Goal: Task Accomplishment & Management: Manage account settings

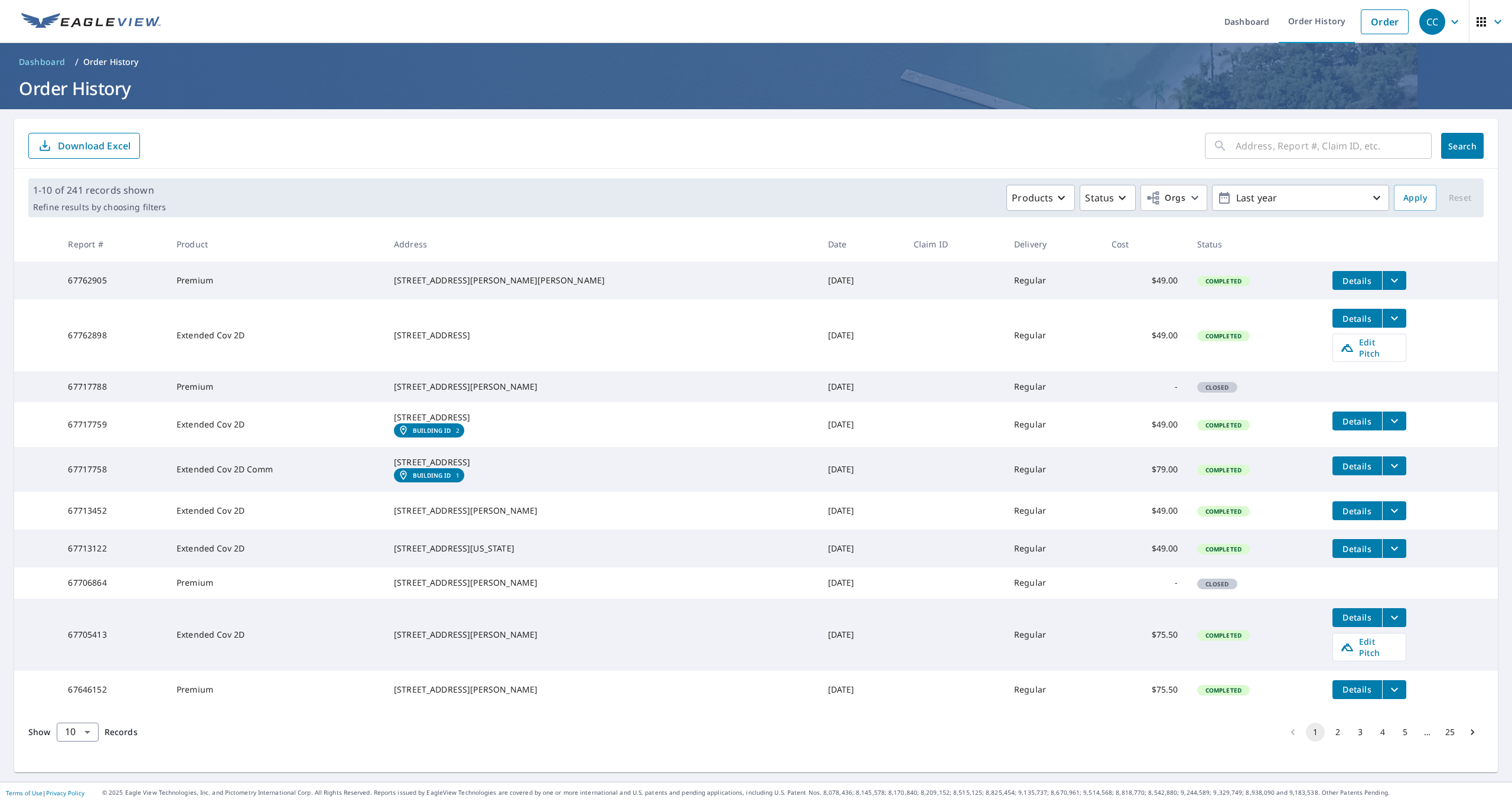
click at [1377, 285] on td "Details" at bounding box center [1411, 280] width 175 height 38
click at [1388, 286] on icon "filesDropdownBtn-67762905" at bounding box center [1395, 281] width 14 height 14
click at [1260, 224] on span "PDF" at bounding box center [1254, 226] width 38 height 14
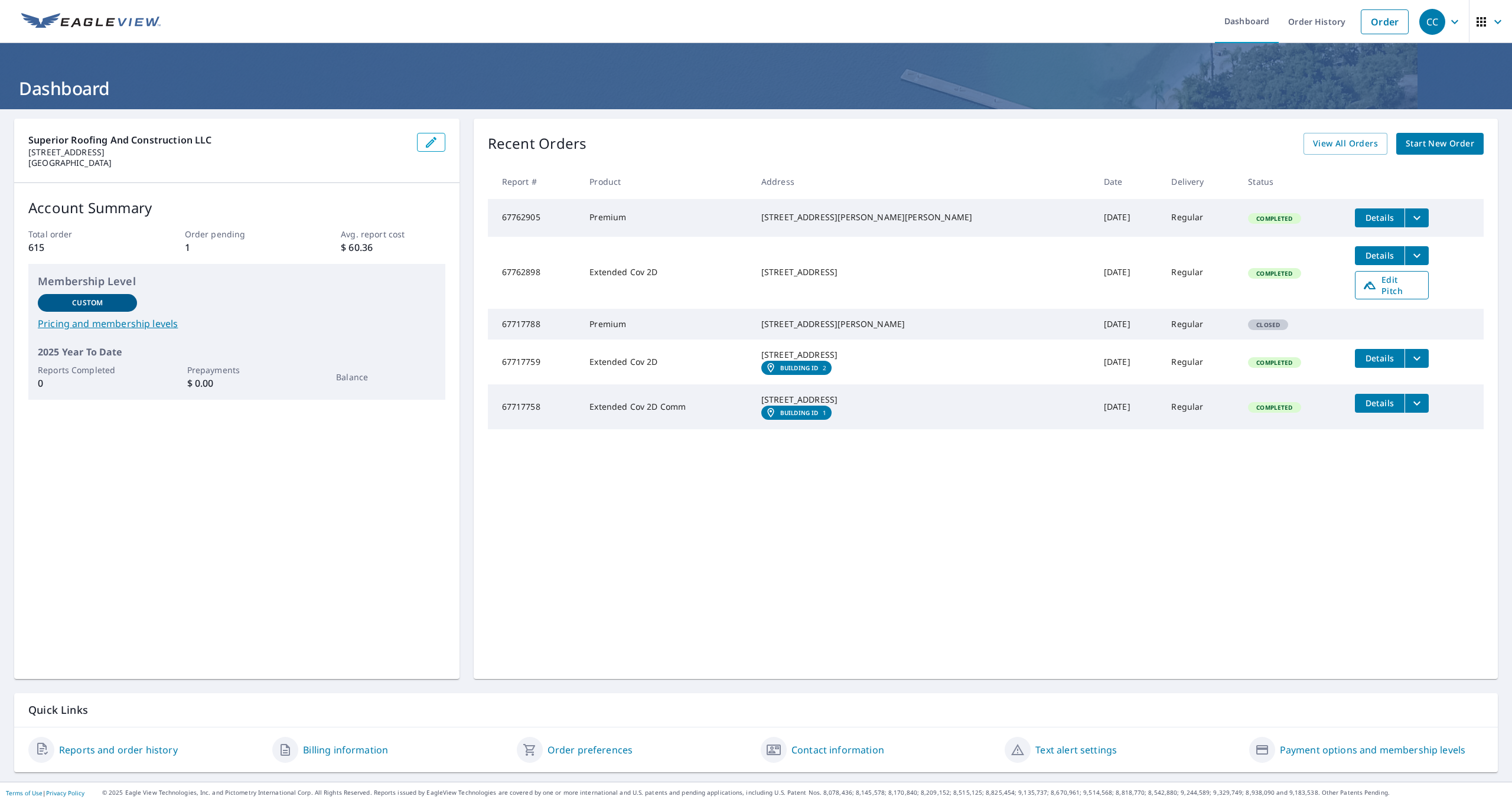
click at [1365, 286] on span "Edit Pitch" at bounding box center [1392, 284] width 58 height 22
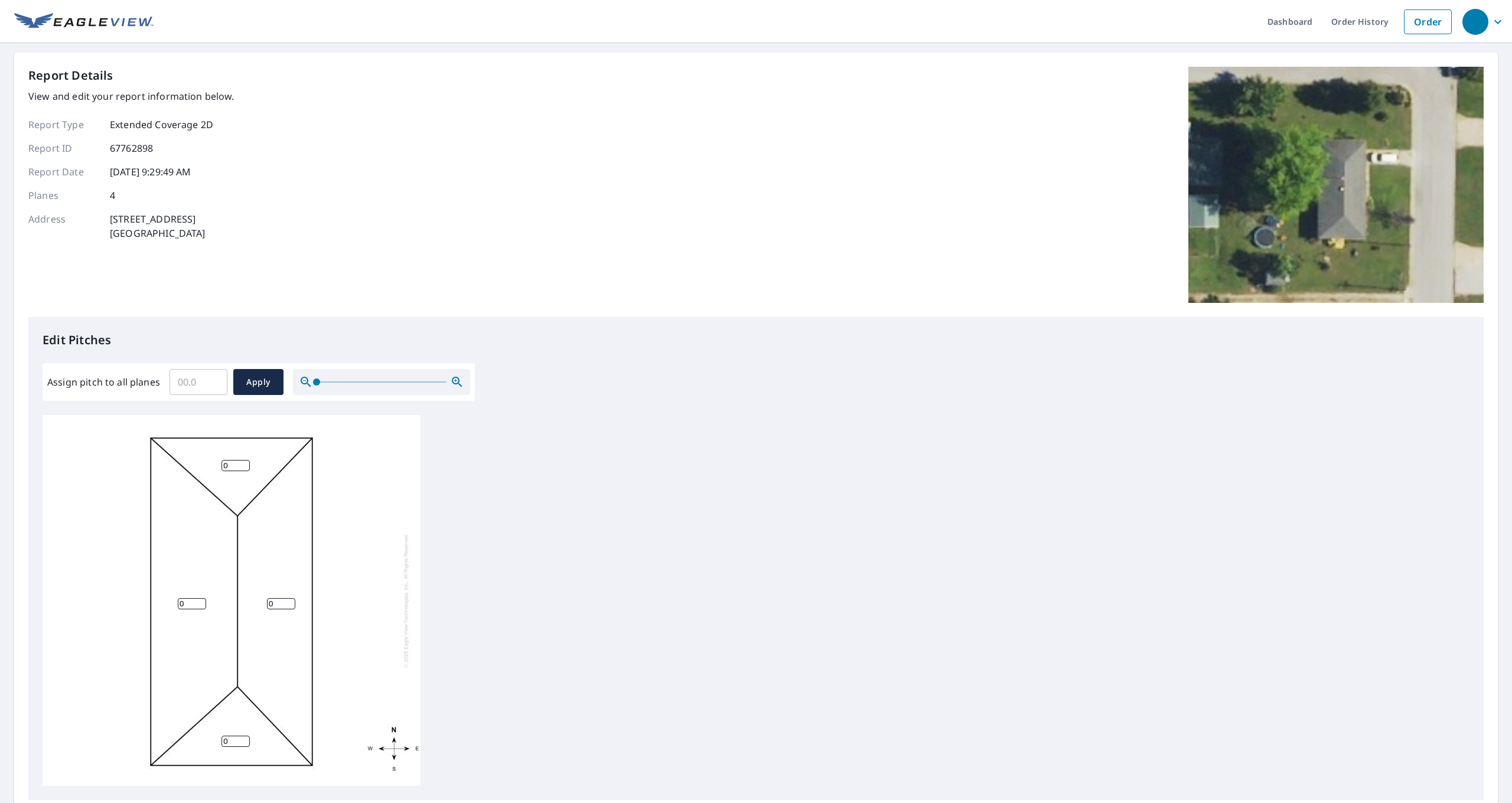
click at [183, 378] on input "Assign pitch to all planes" at bounding box center [199, 382] width 58 height 33
type input "6"
click at [266, 390] on button "Apply" at bounding box center [258, 382] width 50 height 26
type input "6"
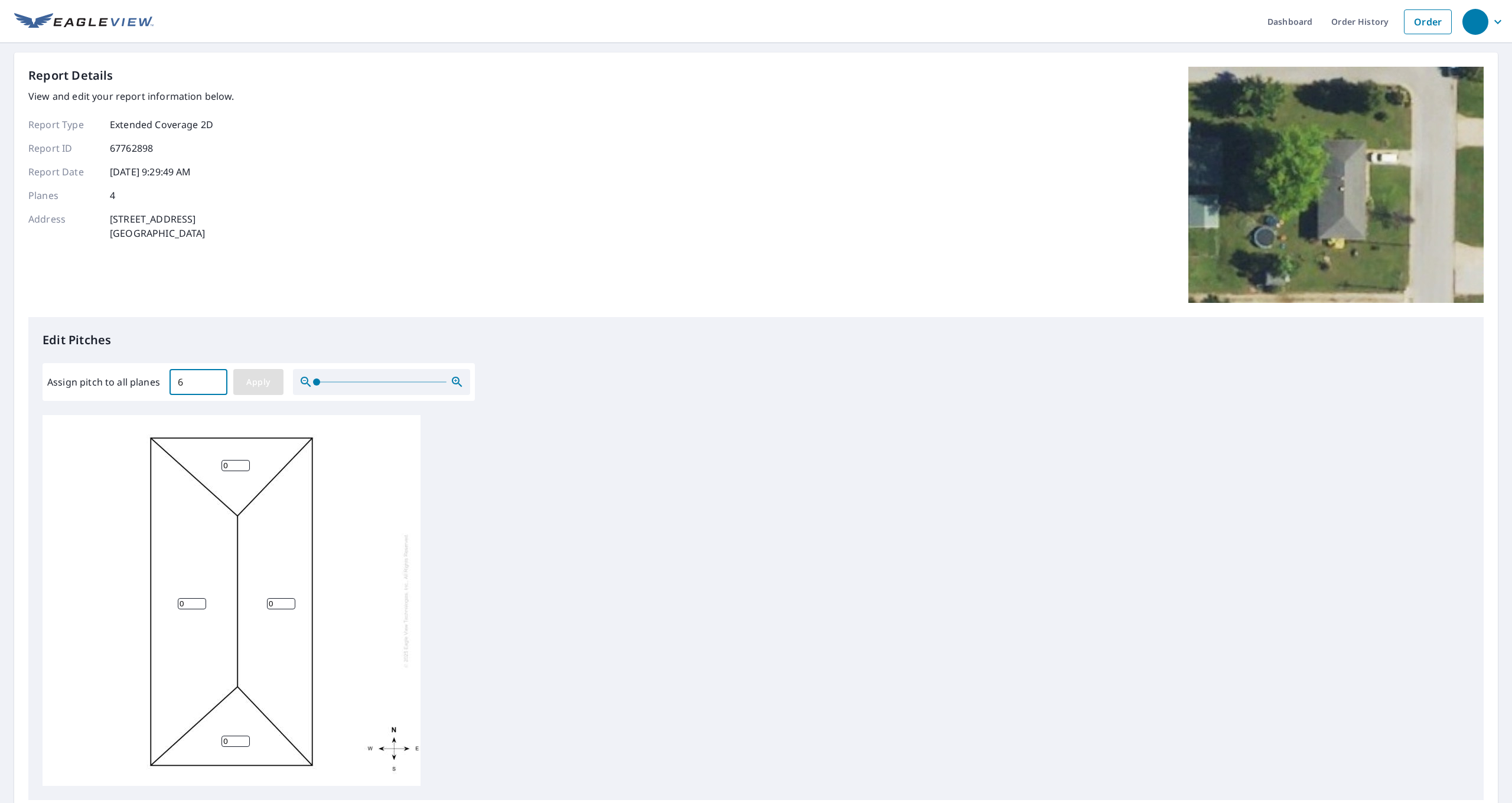
type input "6"
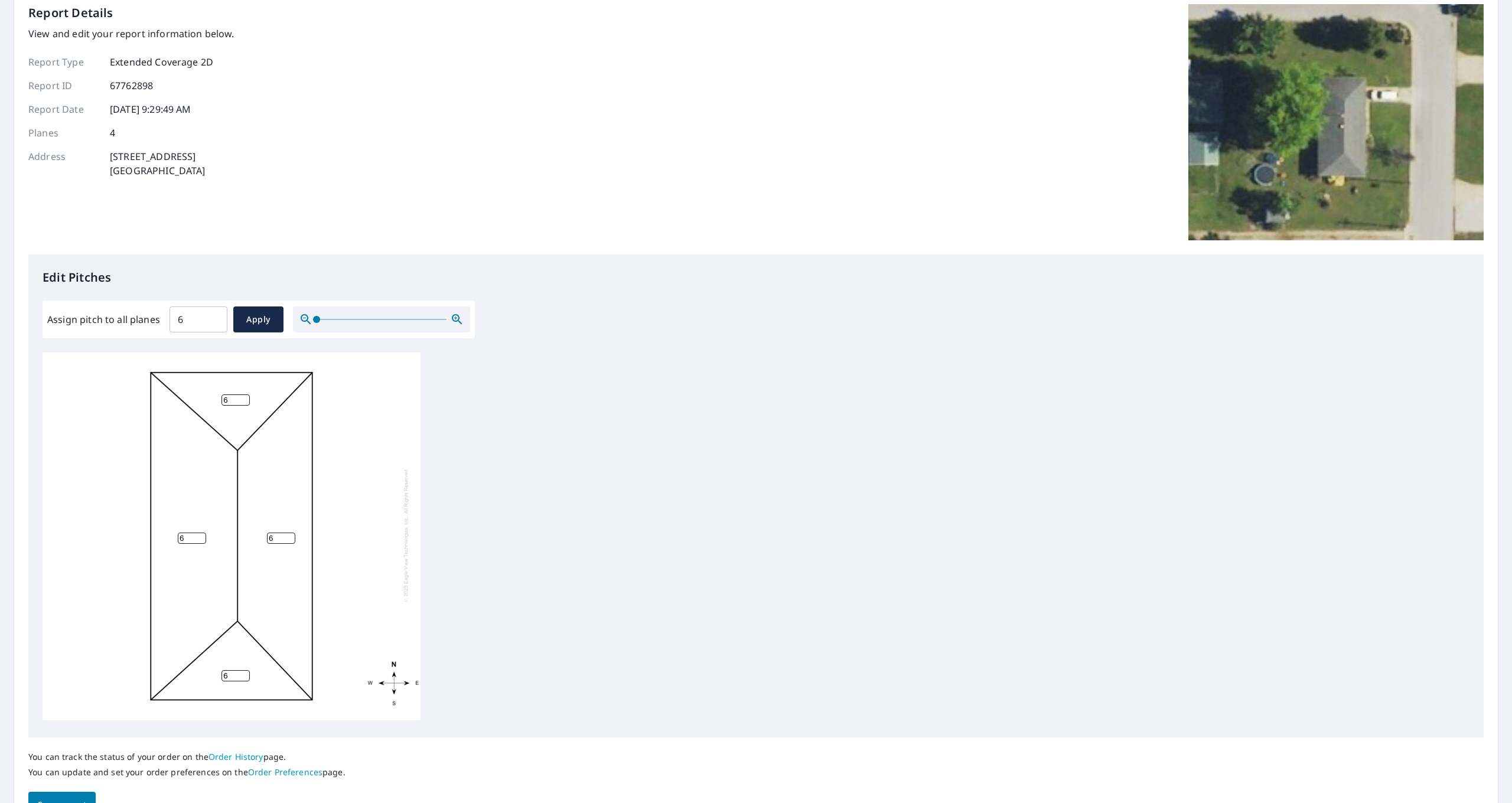
click at [44, 803] on span "Save report" at bounding box center [62, 805] width 48 height 15
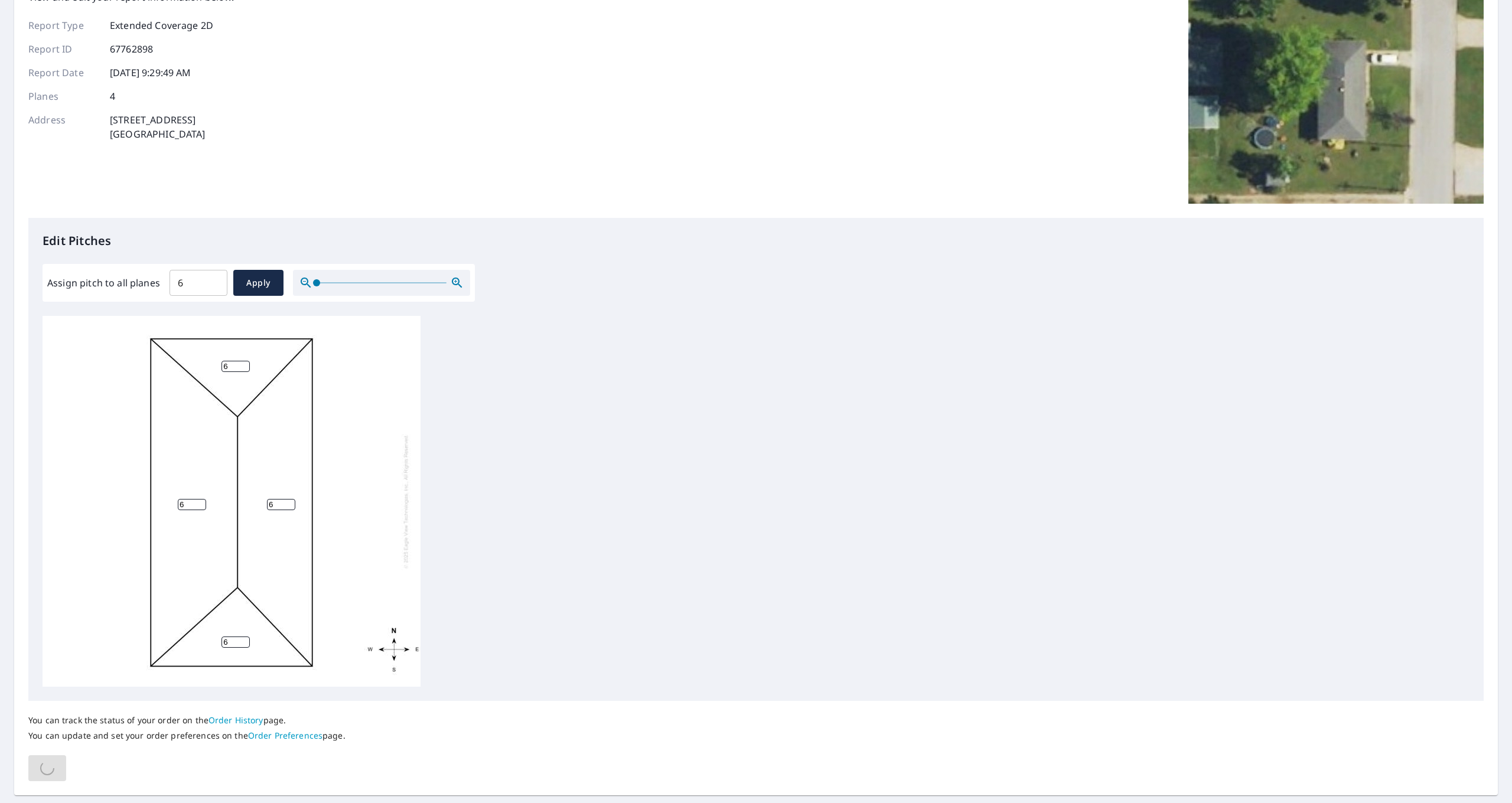
scroll to position [0, 0]
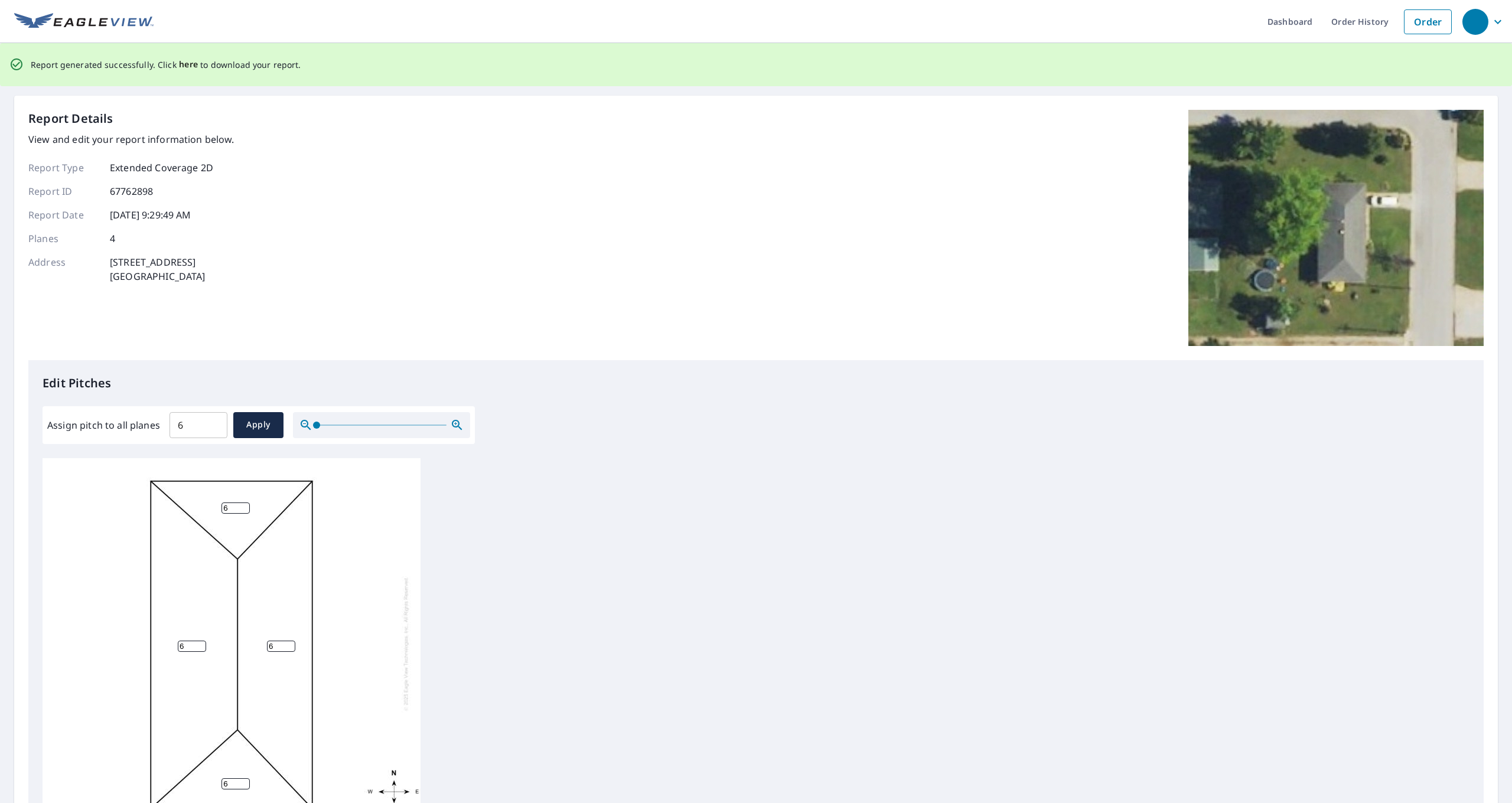
click at [189, 66] on span "here" at bounding box center [188, 64] width 19 height 15
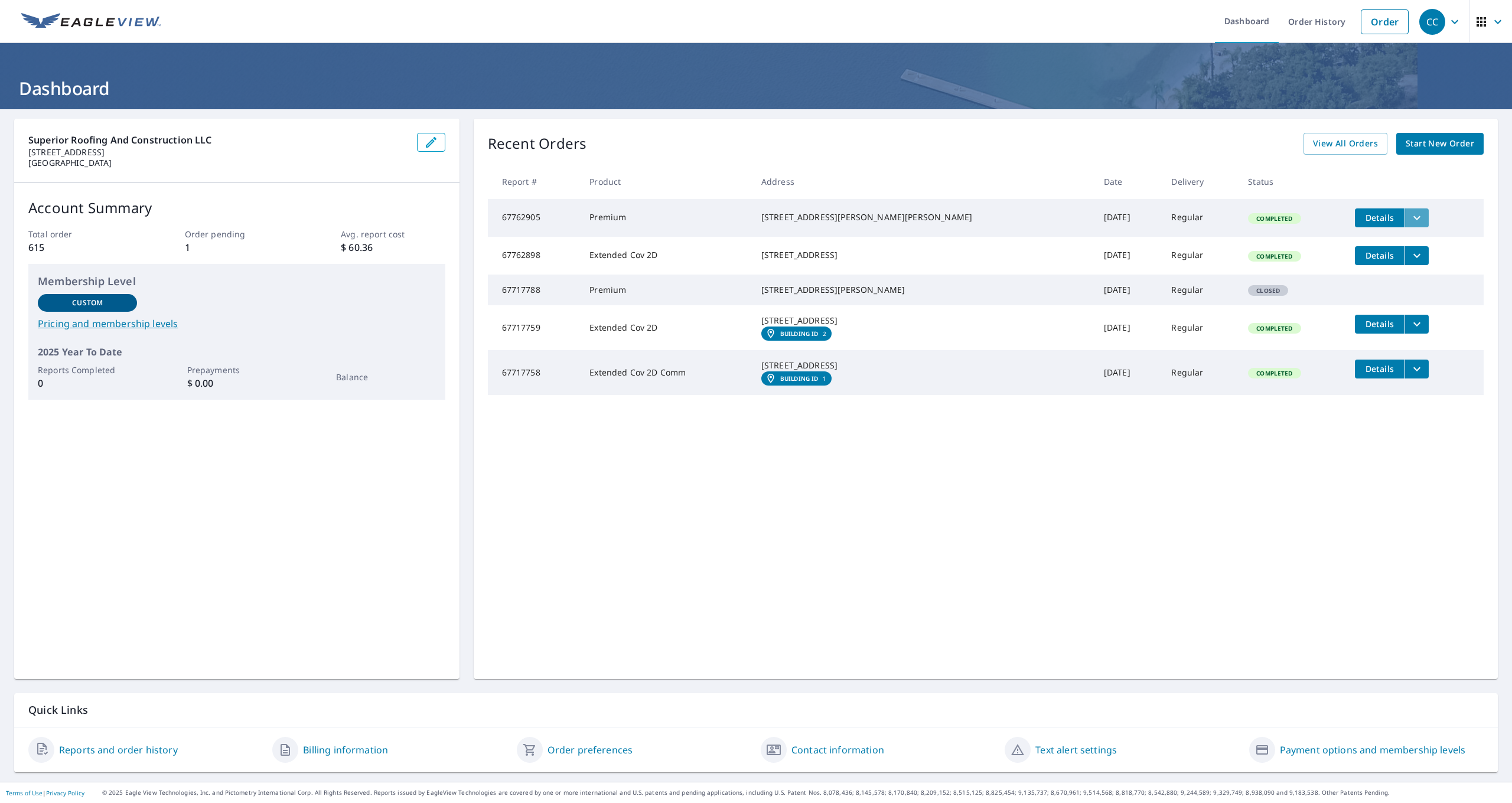
click at [1410, 220] on icon "filesDropdownBtn-67762905" at bounding box center [1417, 217] width 14 height 14
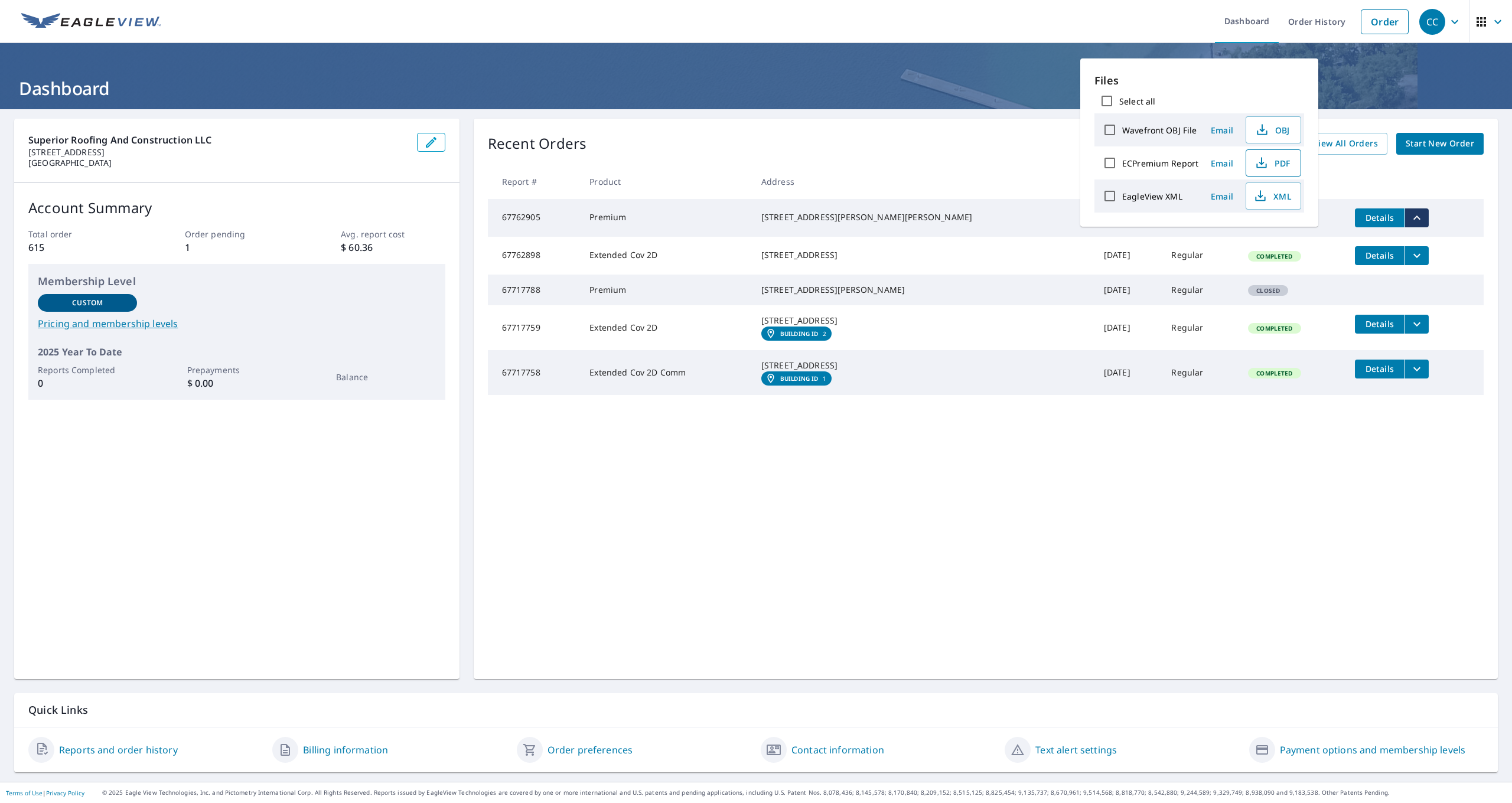
click at [1278, 160] on span "PDF" at bounding box center [1272, 163] width 38 height 14
